Goal: Task Accomplishment & Management: Understand process/instructions

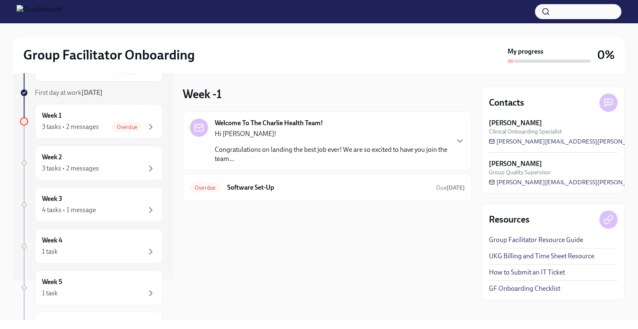
scroll to position [39, 0]
click at [123, 125] on span "Overdue" at bounding box center [127, 128] width 31 height 6
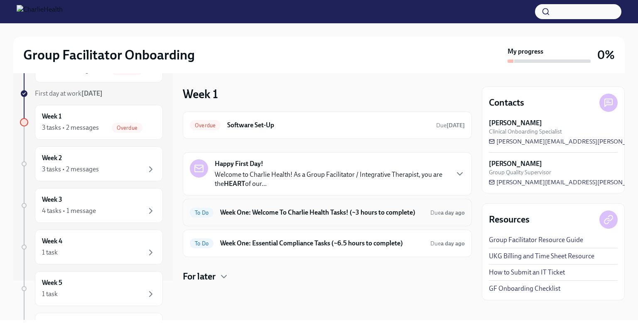
click at [204, 206] on div "To Do Week One: Welcome To Charlie Health Tasks! (~3 hours to complete) Due a d…" at bounding box center [327, 212] width 275 height 13
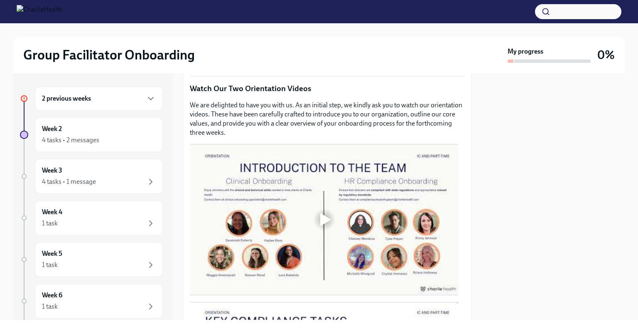
scroll to position [239, 0]
click at [323, 221] on div at bounding box center [325, 218] width 11 height 13
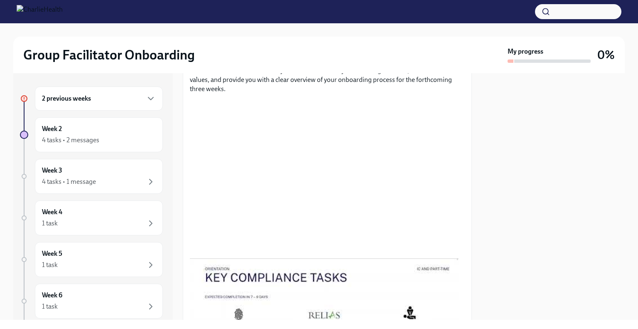
scroll to position [0, 0]
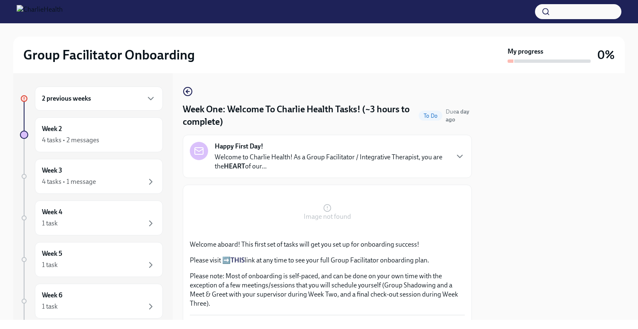
click at [139, 99] on div "2 previous weeks" at bounding box center [99, 98] width 114 height 10
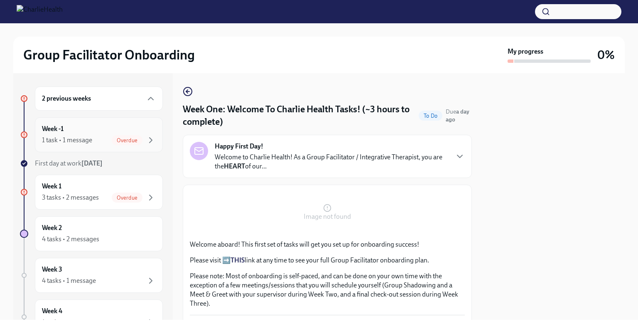
click at [134, 141] on span "Overdue" at bounding box center [127, 140] width 31 height 6
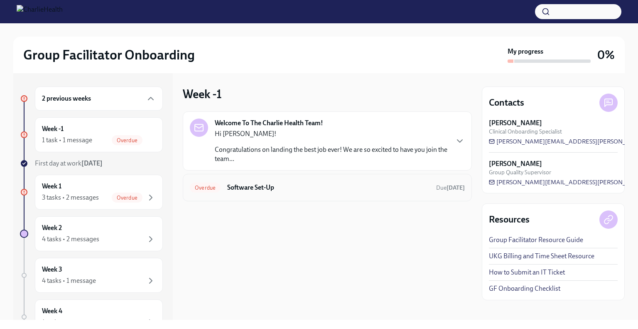
click at [209, 189] on span "Overdue" at bounding box center [205, 187] width 31 height 6
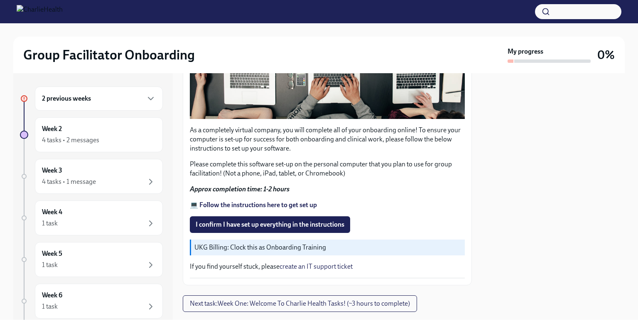
scroll to position [253, 0]
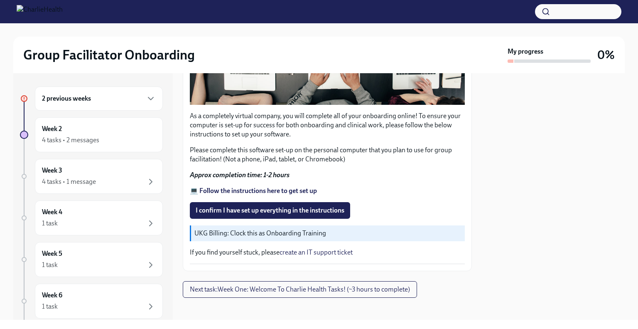
click at [256, 187] on strong "💻 Follow the instructions here to get set up" at bounding box center [253, 191] width 127 height 8
